Goal: Task Accomplishment & Management: Complete application form

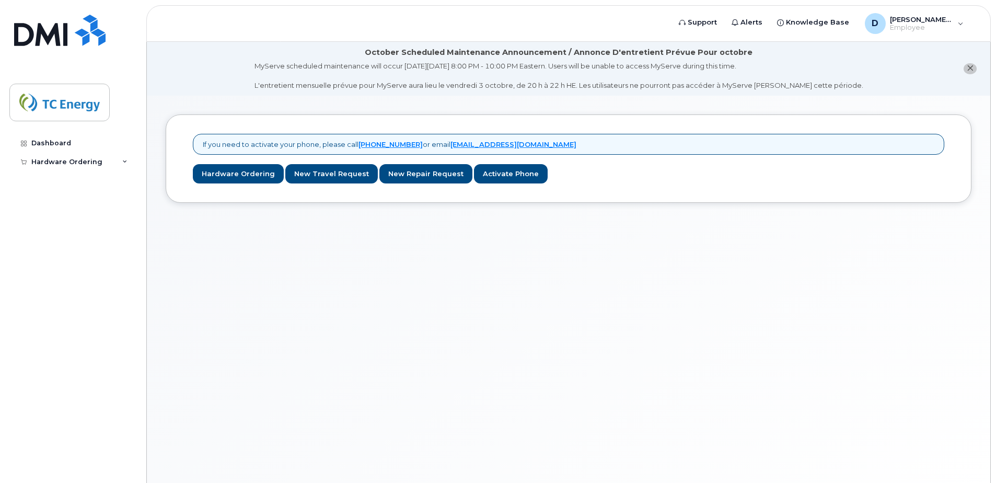
click at [972, 67] on icon "close notification" at bounding box center [970, 68] width 7 height 7
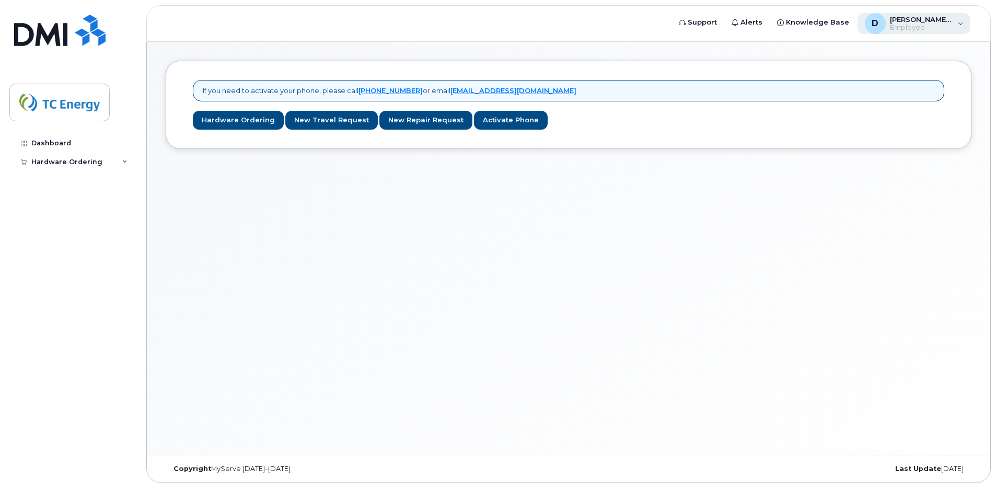
click at [964, 24] on div "D diana_sembrat@tcenergy.com Employee" at bounding box center [914, 23] width 113 height 21
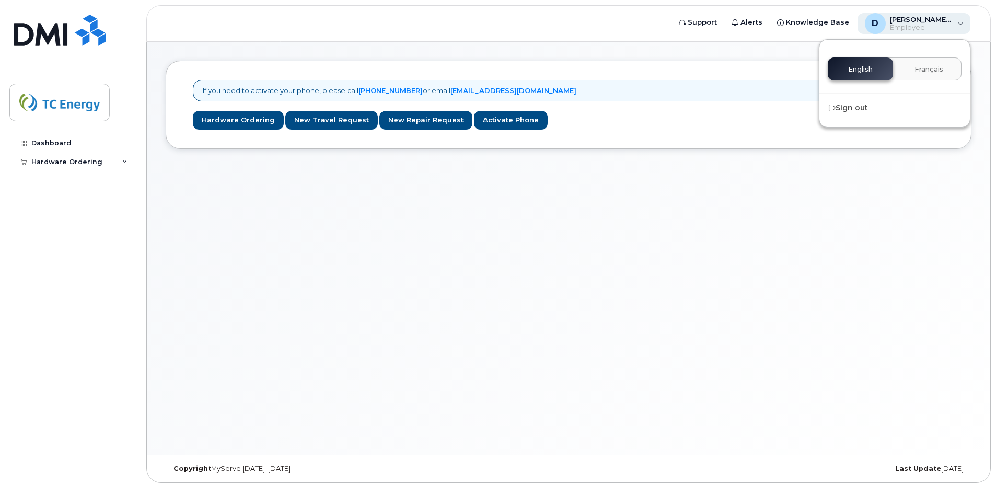
click at [964, 24] on div "D diana_sembrat@tcenergy.com Employee" at bounding box center [914, 23] width 113 height 21
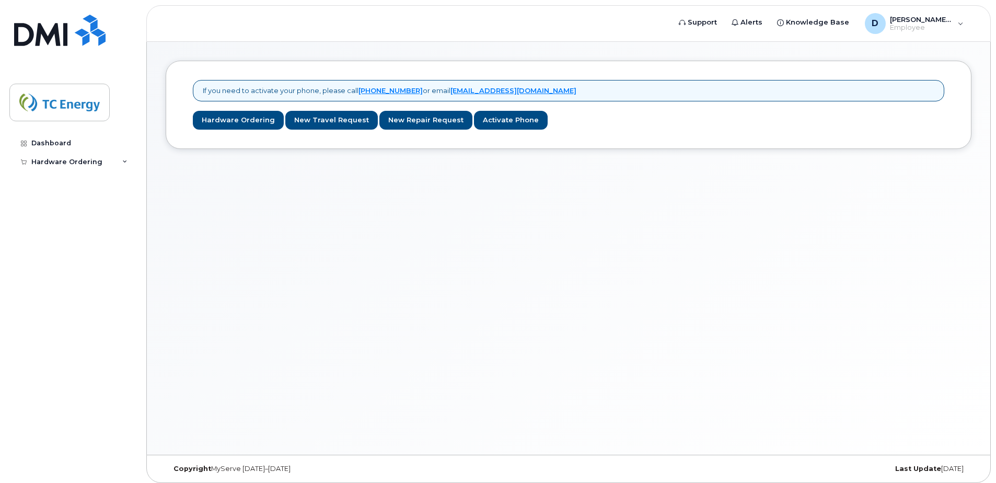
click at [300, 226] on div "If you need to activate your phone, please call [PHONE_NUMBER] or email [EMAIL_…" at bounding box center [569, 248] width 844 height 413
click at [54, 141] on div "Dashboard" at bounding box center [51, 143] width 40 height 8
click at [377, 251] on div "If you need to activate your phone, please call [PHONE_NUMBER] or email [EMAIL_…" at bounding box center [569, 248] width 844 height 413
click at [417, 218] on div "If you need to activate your phone, please call [PHONE_NUMBER] or email [EMAIL_…" at bounding box center [569, 248] width 844 height 413
click at [406, 210] on div "If you need to activate your phone, please call [PHONE_NUMBER] or email [EMAIL_…" at bounding box center [569, 248] width 844 height 413
